Goal: Obtain resource: Obtain resource

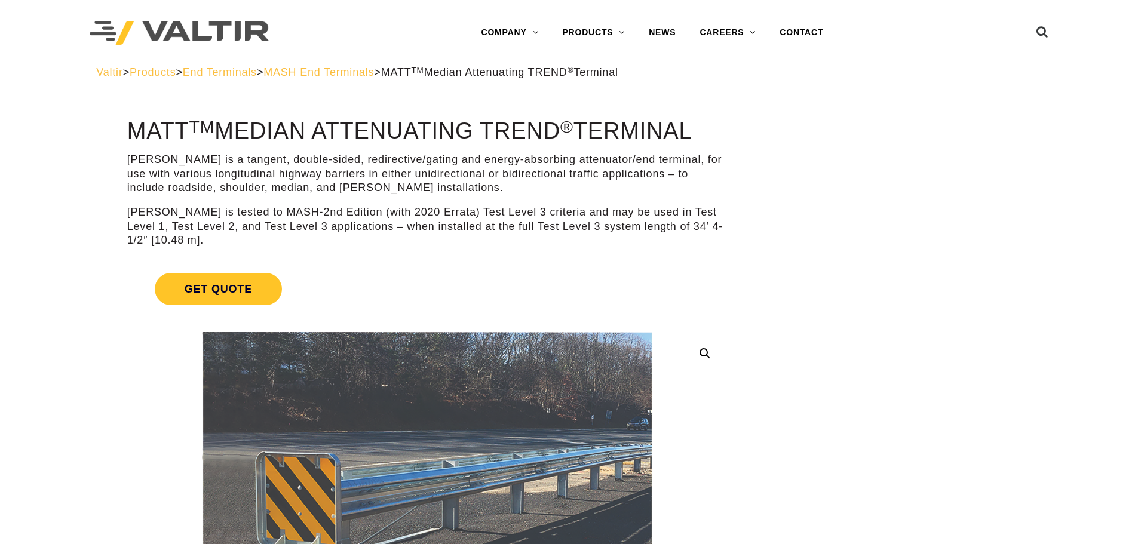
click at [247, 72] on span "End Terminals" at bounding box center [220, 72] width 74 height 12
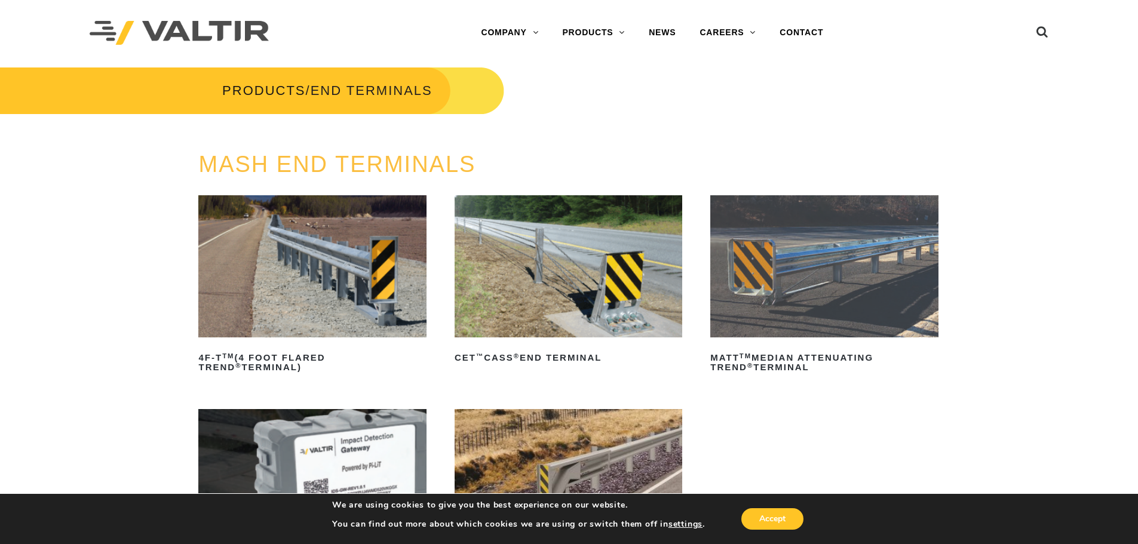
click at [293, 233] on img at bounding box center [312, 266] width 228 height 142
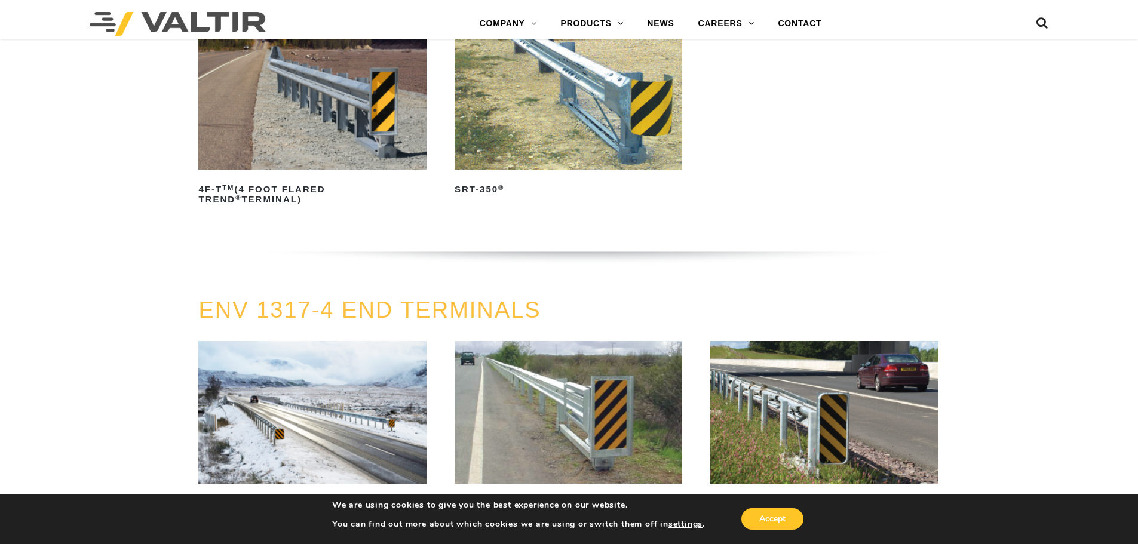
scroll to position [1195, 0]
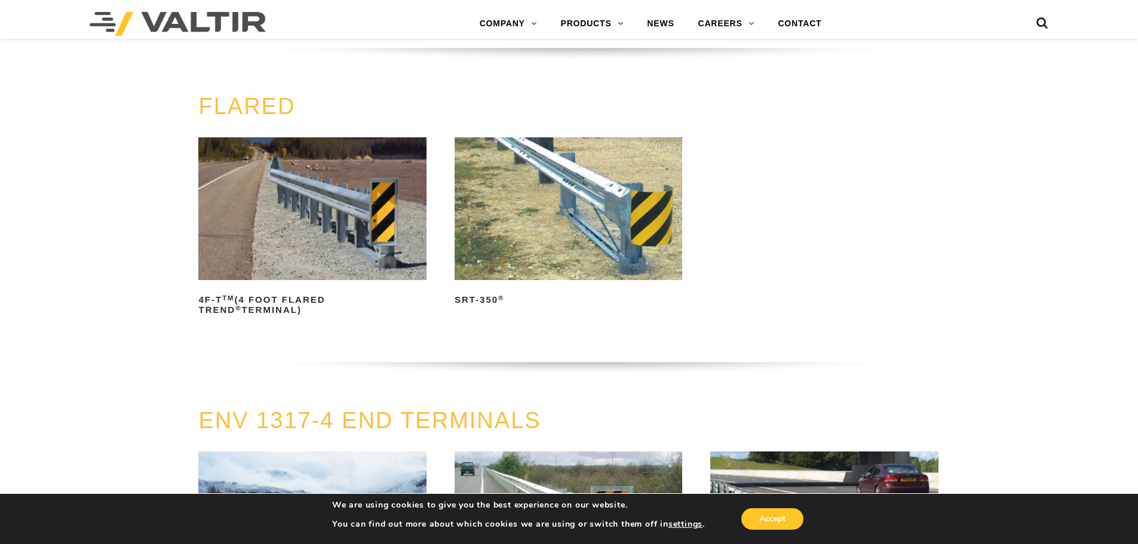
click at [323, 201] on img at bounding box center [312, 208] width 228 height 142
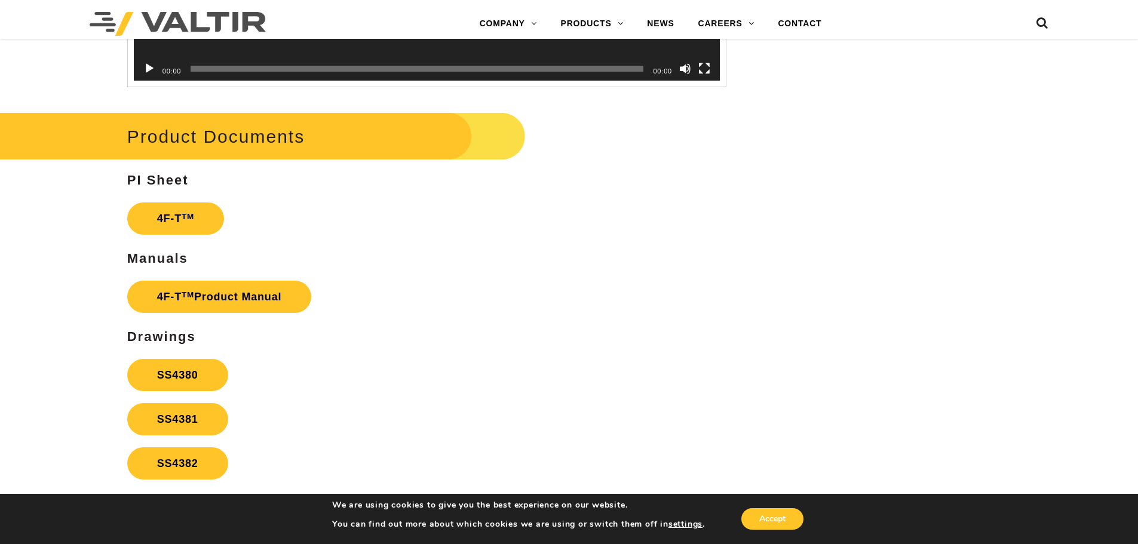
scroll to position [2162, 0]
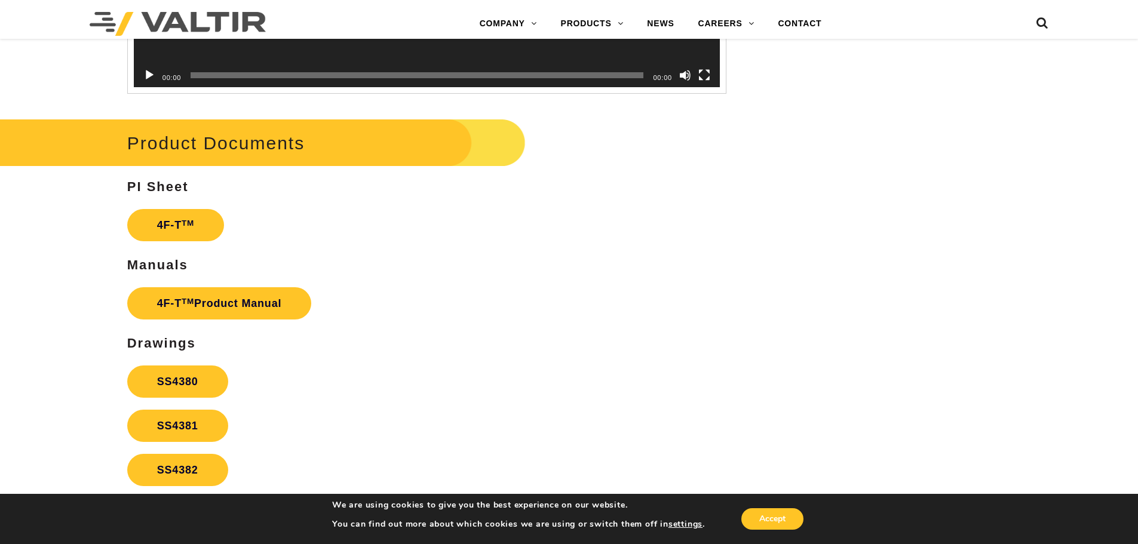
click at [177, 185] on strong "PI Sheet" at bounding box center [158, 186] width 62 height 15
click at [177, 229] on link "4F-T TM" at bounding box center [175, 225] width 97 height 32
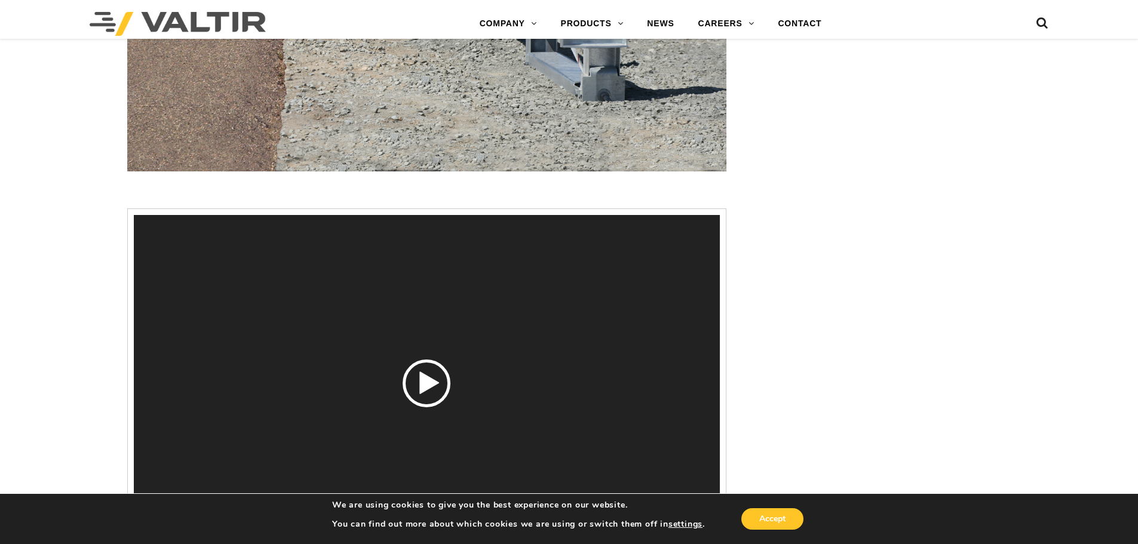
scroll to position [1732, 0]
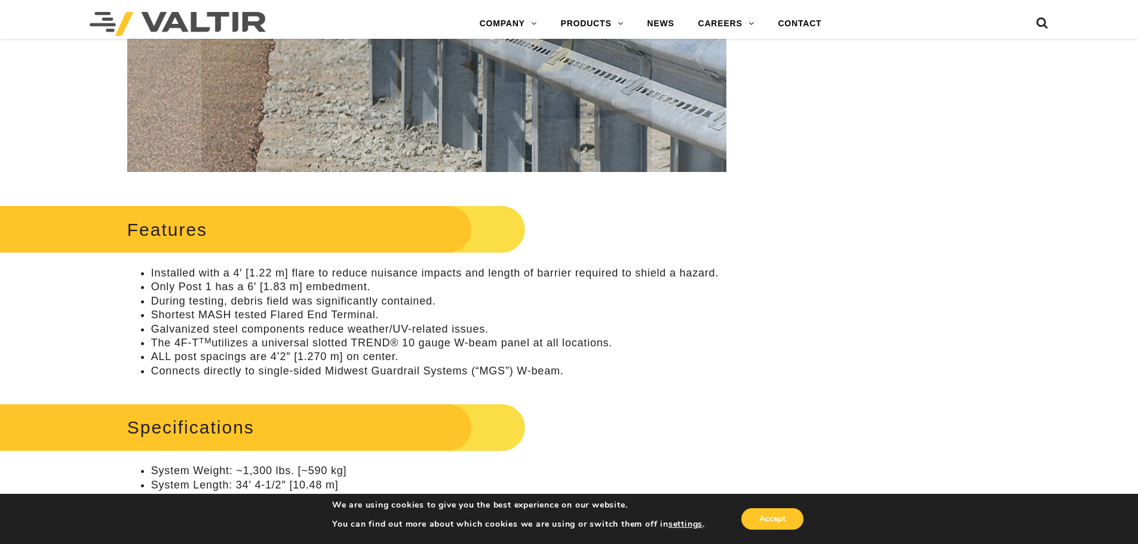
scroll to position [538, 0]
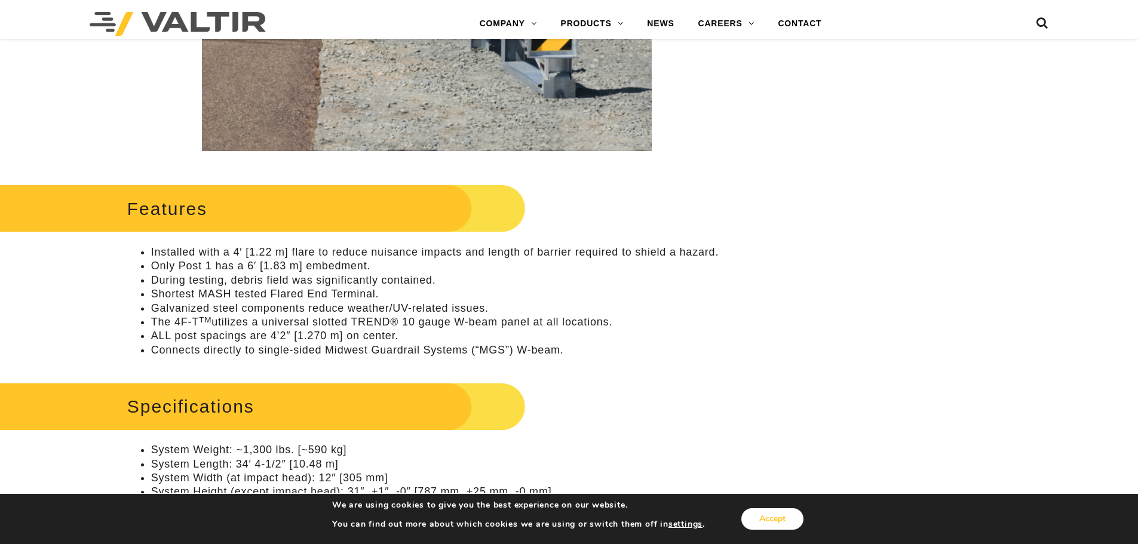
click at [785, 518] on button "Accept" at bounding box center [772, 519] width 62 height 22
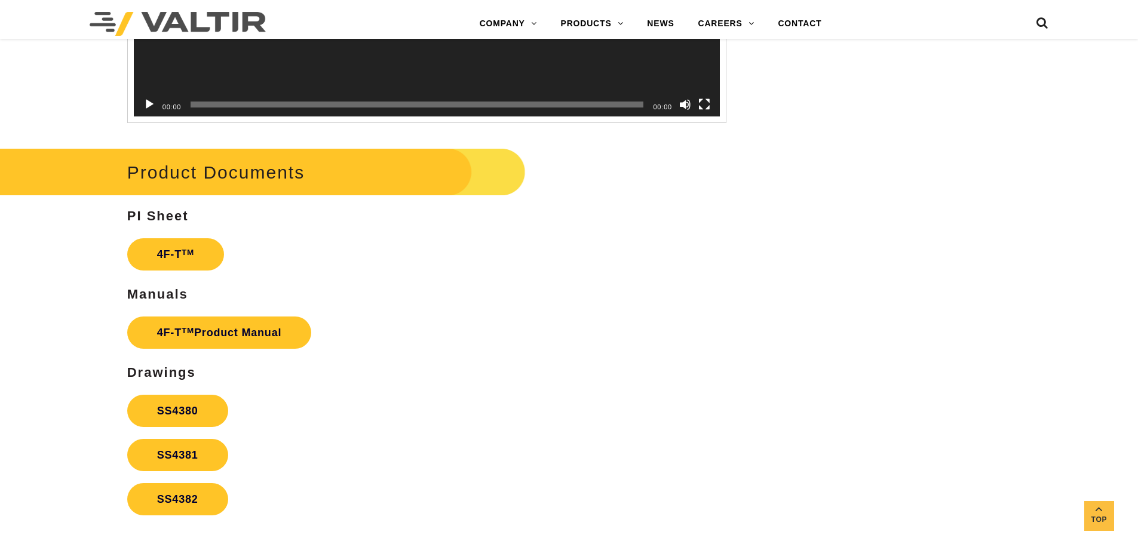
scroll to position [2210, 0]
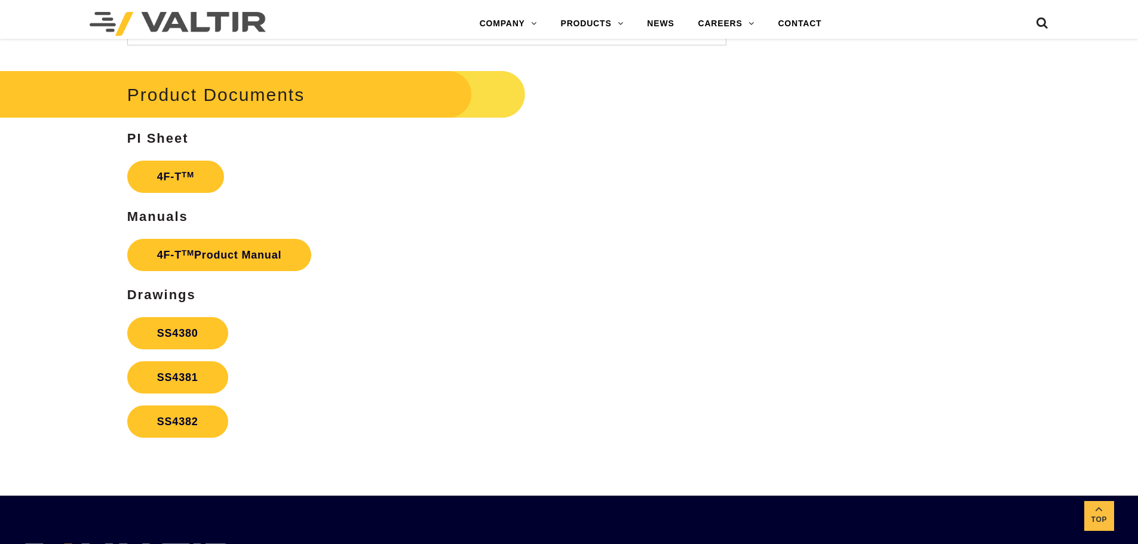
click at [194, 310] on div "Product Documents PI Sheet 4F-T TM Manuals 4F-T TM Product Manual Drawings SS43…" at bounding box center [426, 256] width 599 height 378
click at [188, 324] on link "SS4380" at bounding box center [177, 333] width 101 height 32
click at [203, 372] on link "SS4381" at bounding box center [177, 377] width 101 height 32
click at [190, 430] on link "SS4382" at bounding box center [177, 422] width 101 height 32
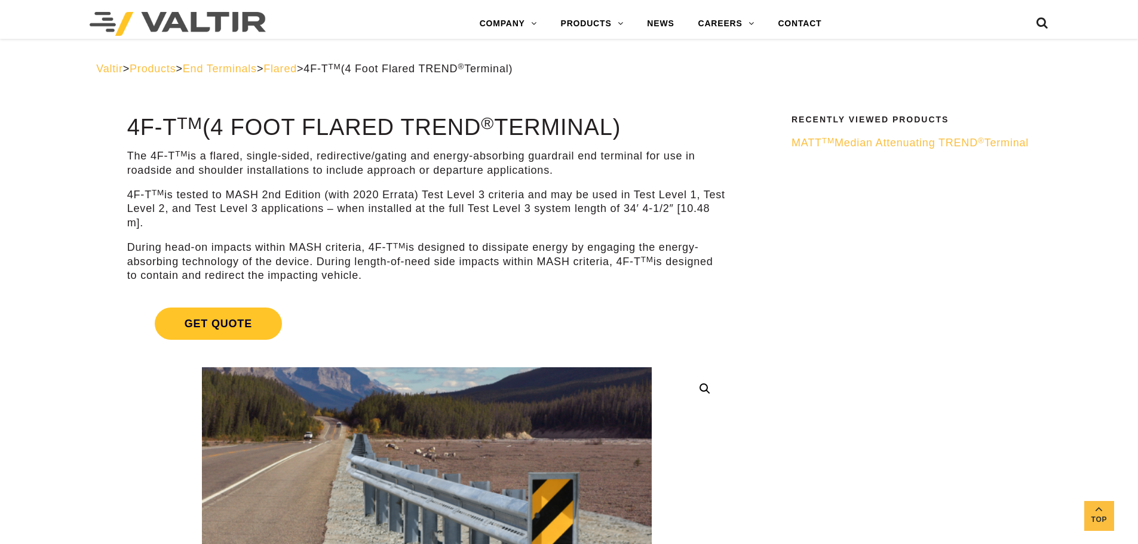
scroll to position [0, 0]
